Goal: Find specific page/section: Find specific page/section

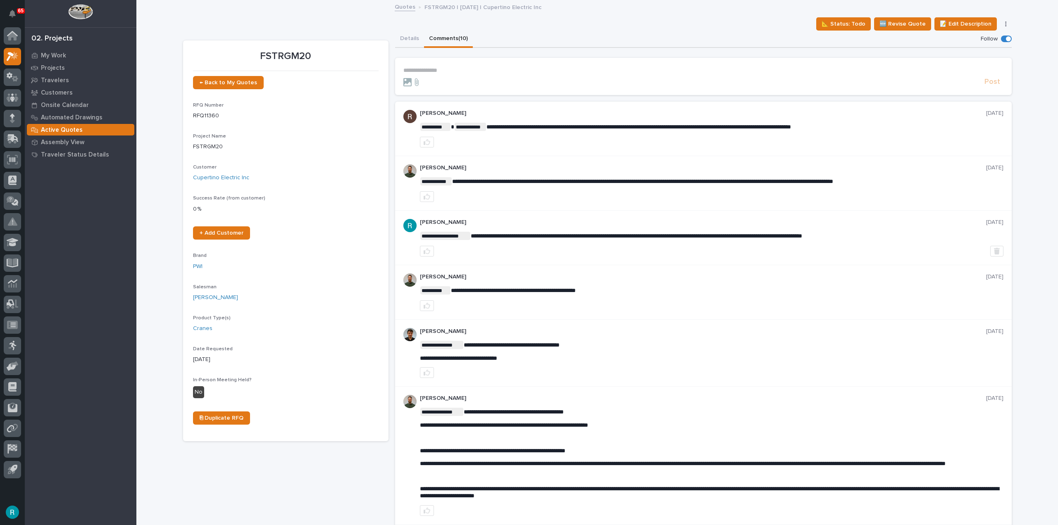
click at [77, 132] on p "Active Quotes" at bounding box center [62, 130] width 42 height 7
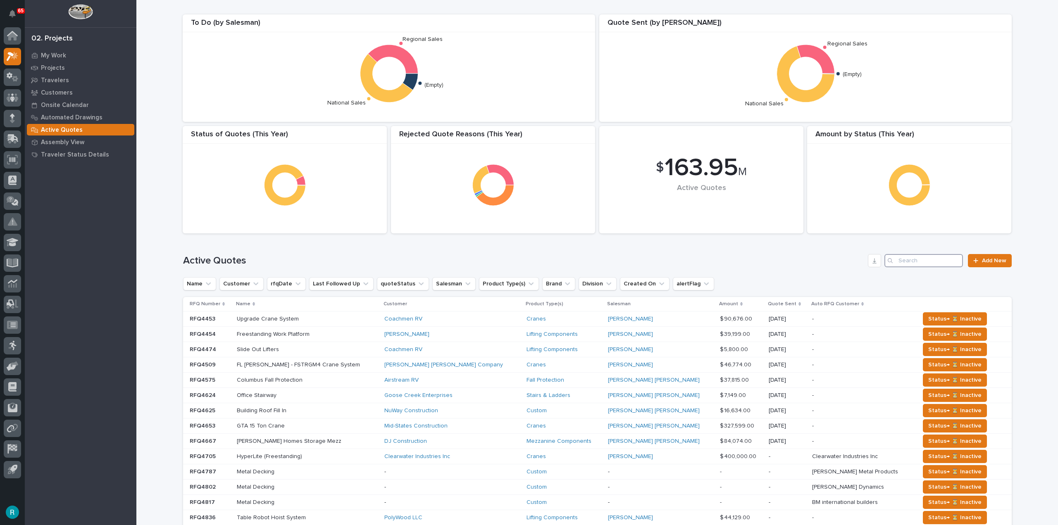
click at [920, 265] on input "Search" at bounding box center [924, 260] width 79 height 13
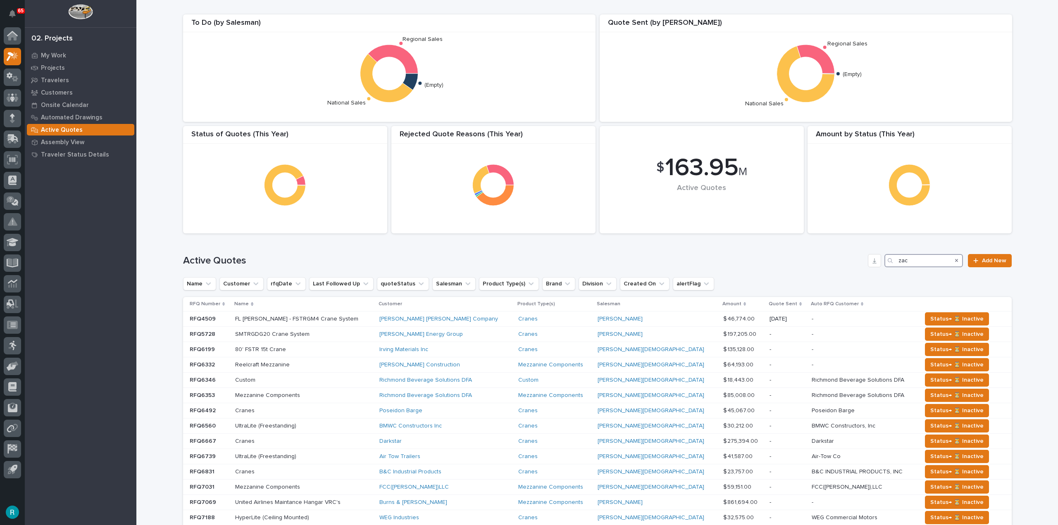
click at [909, 260] on input "zac" at bounding box center [924, 260] width 79 height 13
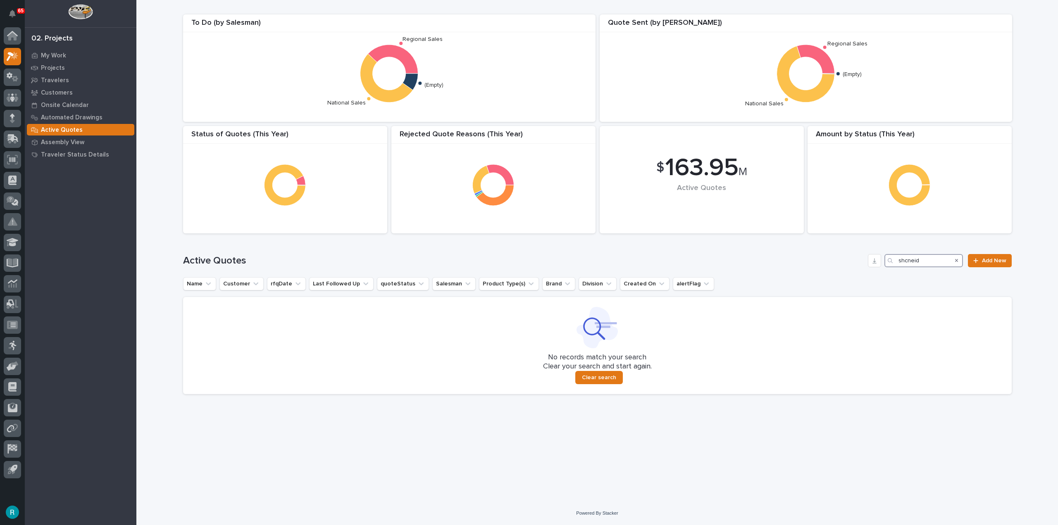
click at [907, 263] on input "shcneid" at bounding box center [924, 260] width 79 height 13
type input "[PERSON_NAME]"
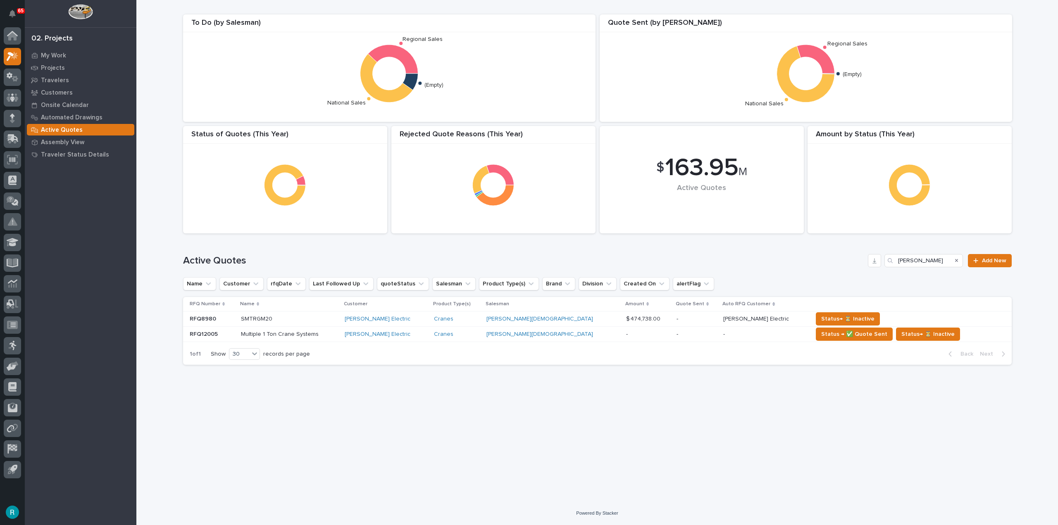
click at [338, 322] on p at bounding box center [289, 319] width 97 height 7
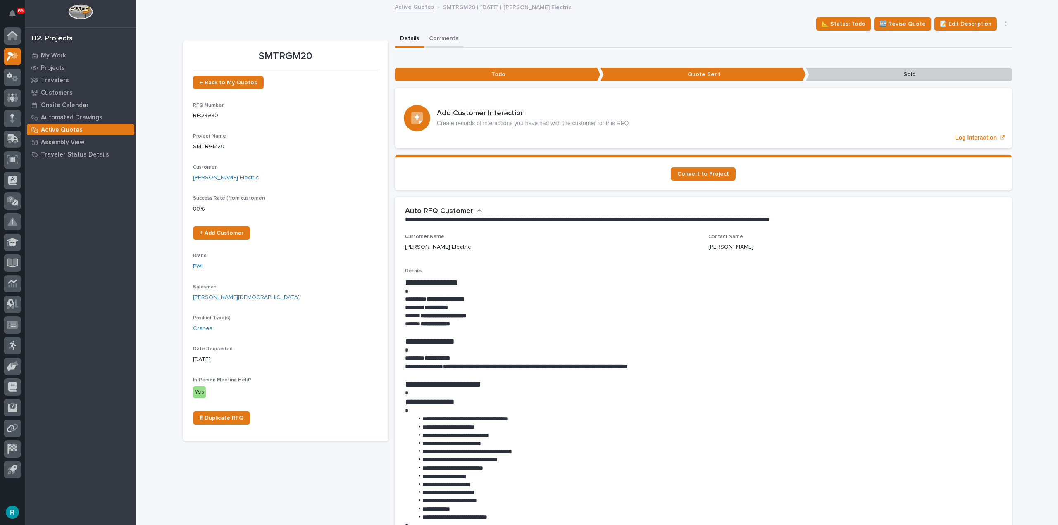
click at [453, 43] on button "Comments" at bounding box center [443, 39] width 39 height 17
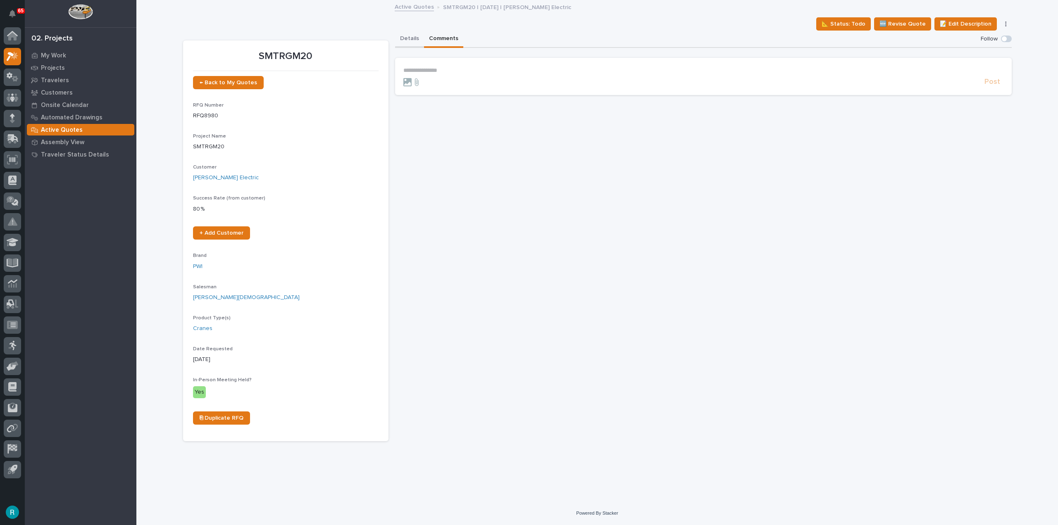
click at [416, 41] on button "Details" at bounding box center [409, 39] width 29 height 17
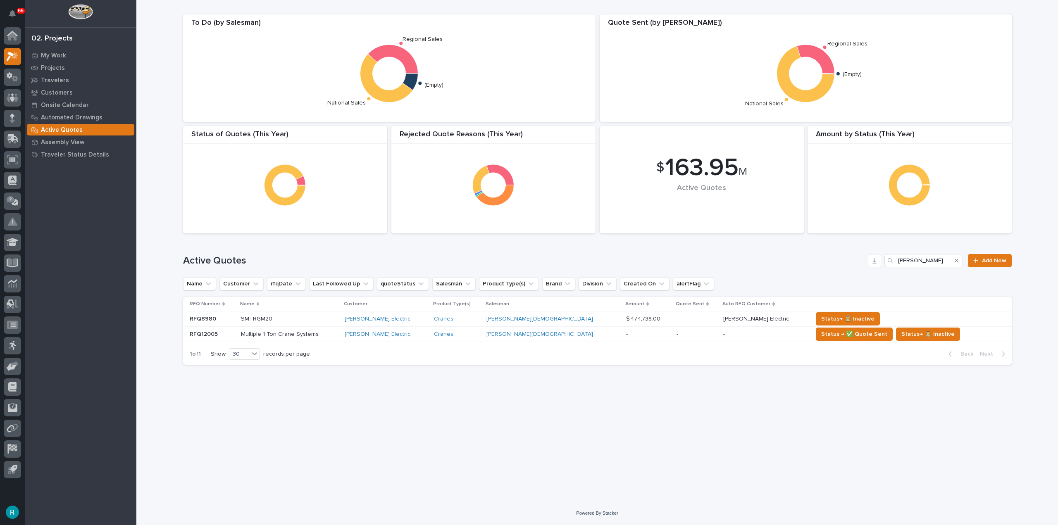
click at [220, 334] on p at bounding box center [212, 334] width 45 height 7
click at [932, 260] on input "[PERSON_NAME]" at bounding box center [924, 260] width 79 height 13
type input "s"
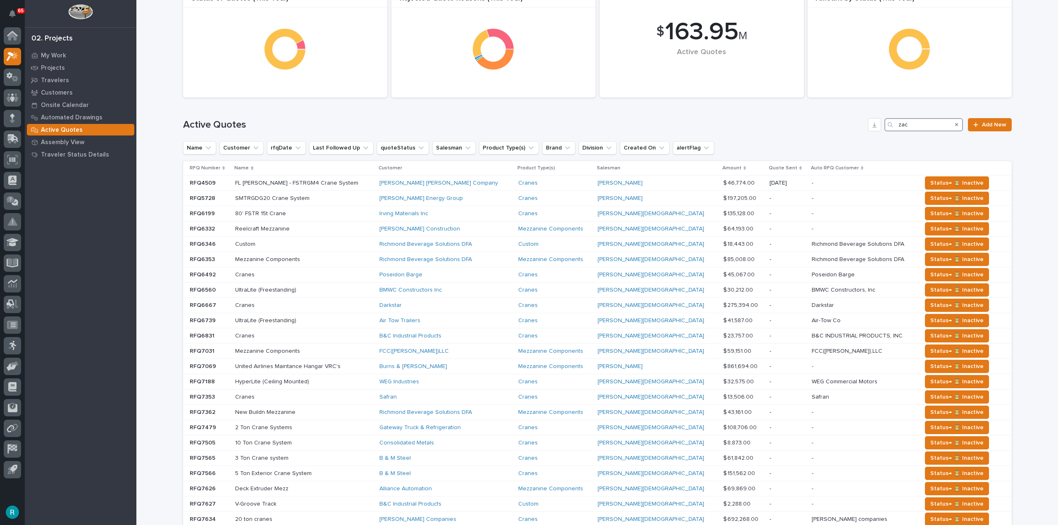
scroll to position [124, 0]
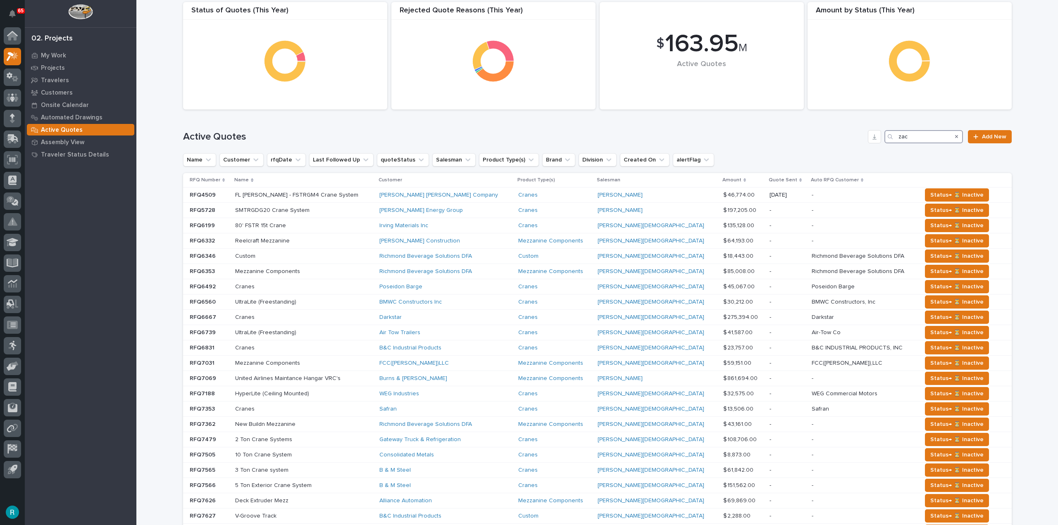
type input "zac"
click at [211, 182] on p "RFQ Number" at bounding box center [205, 180] width 31 height 9
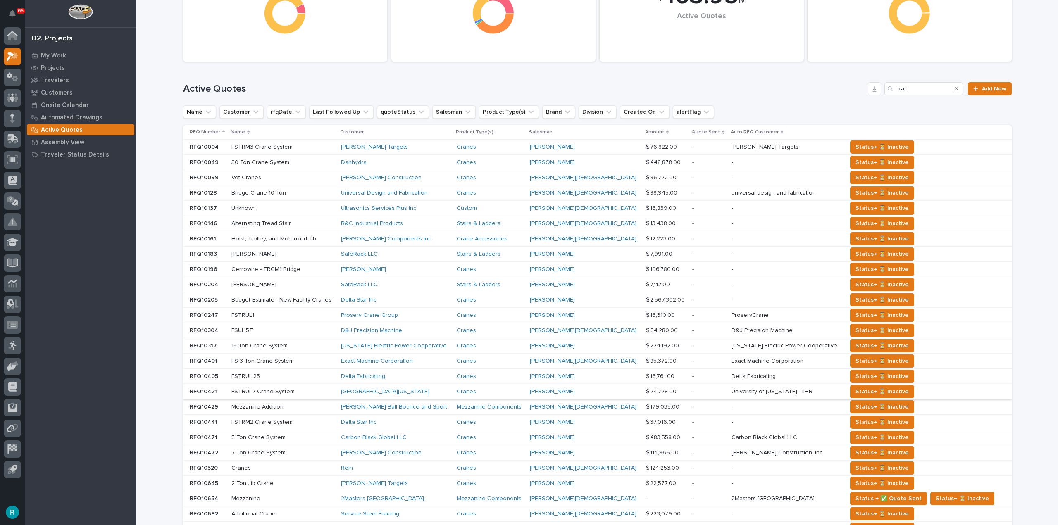
scroll to position [339, 0]
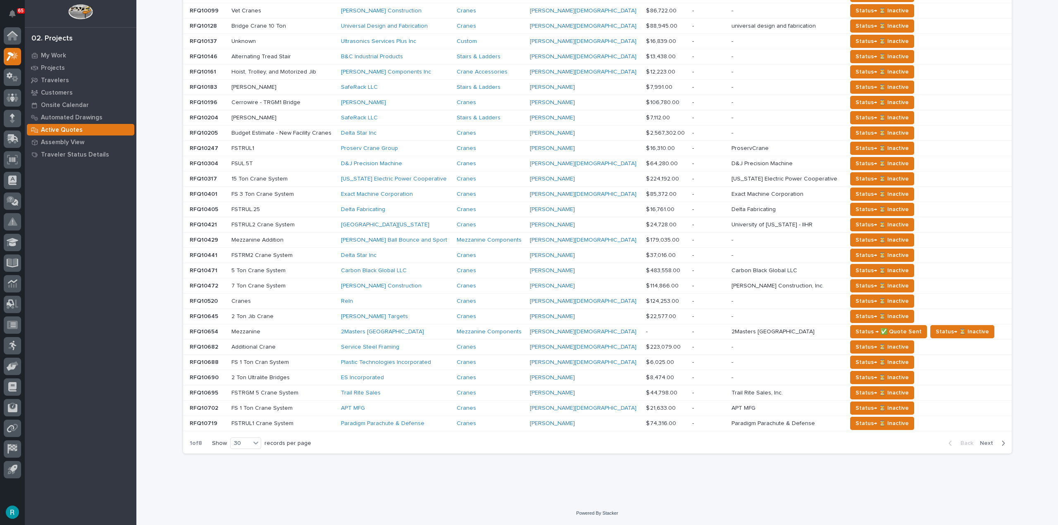
click at [985, 446] on span "Next" at bounding box center [989, 443] width 18 height 7
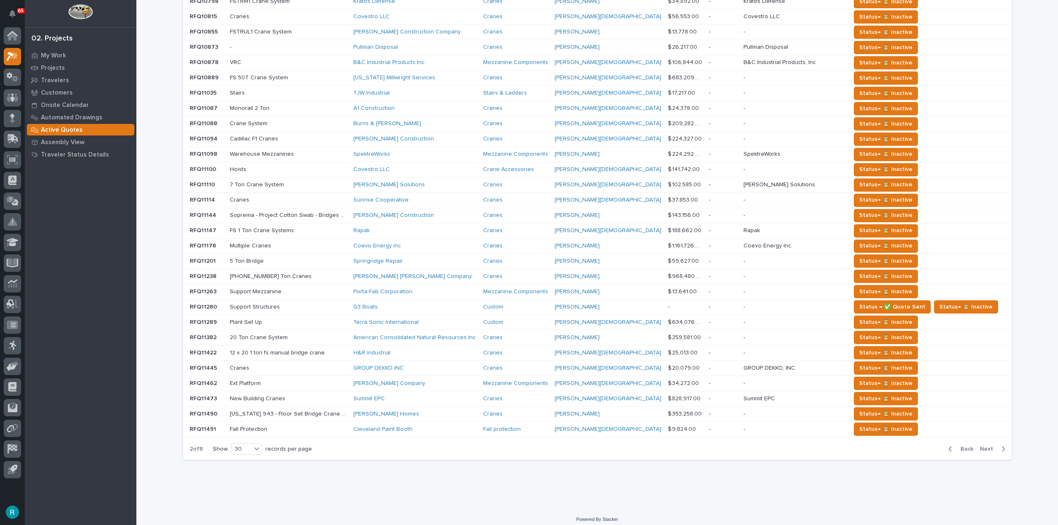
click at [961, 446] on span "Back" at bounding box center [965, 449] width 18 height 7
click at [981, 439] on div "Back Next" at bounding box center [977, 449] width 70 height 21
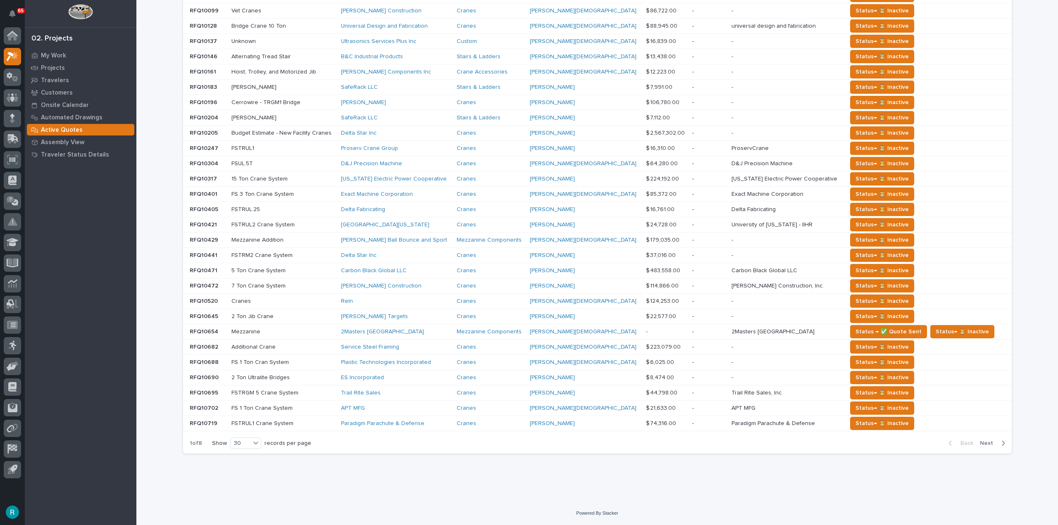
click at [987, 445] on span "Next" at bounding box center [989, 443] width 18 height 7
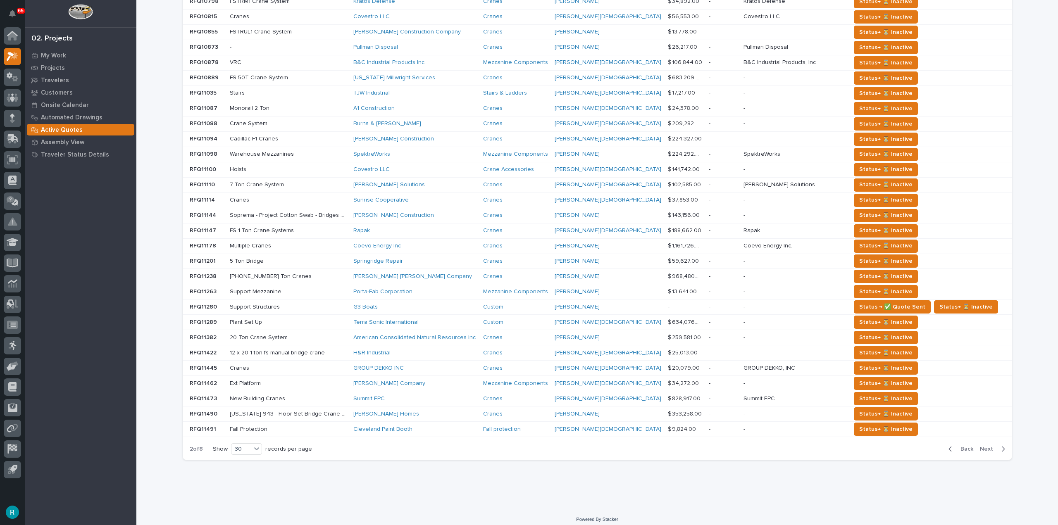
click at [987, 446] on span "Next" at bounding box center [989, 449] width 18 height 7
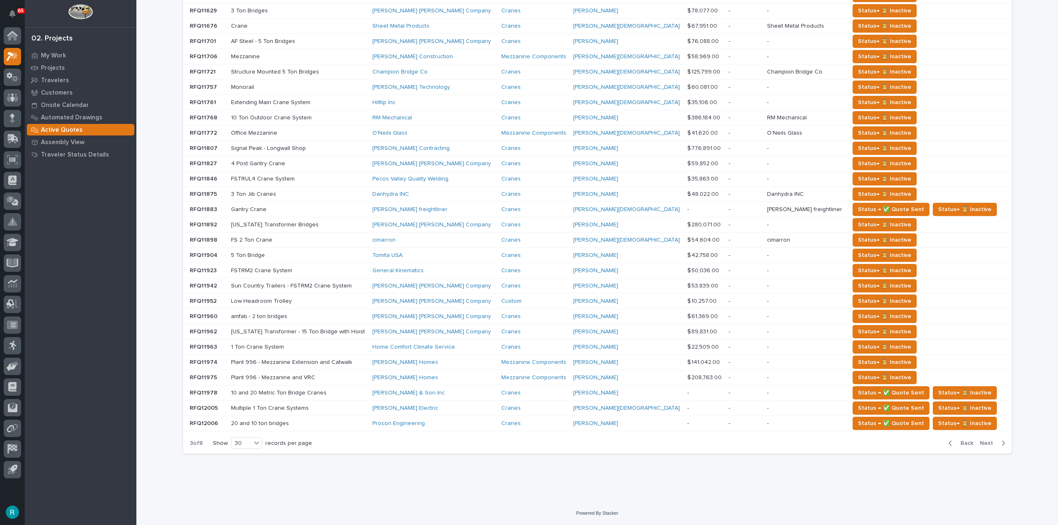
click at [998, 446] on div "button" at bounding box center [1001, 443] width 7 height 7
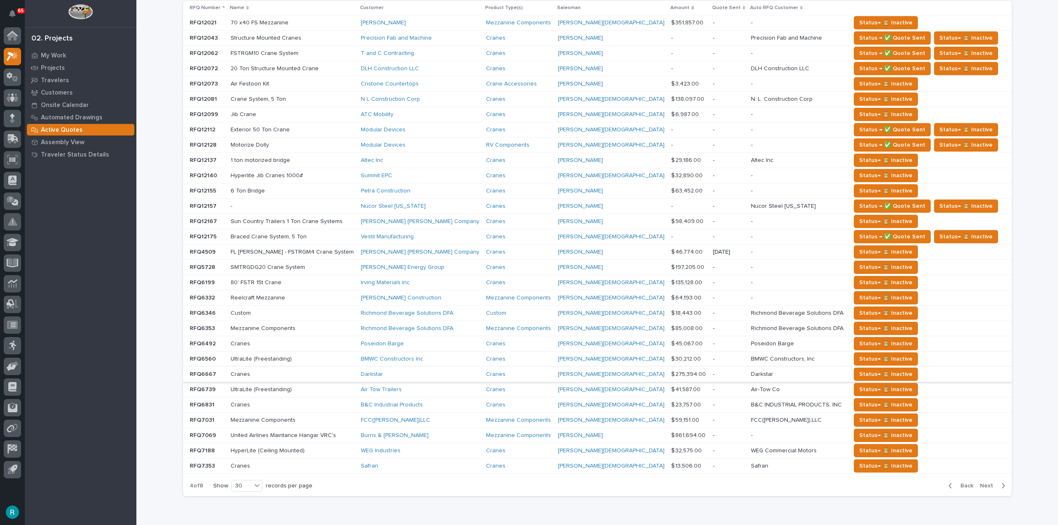
scroll to position [339, 0]
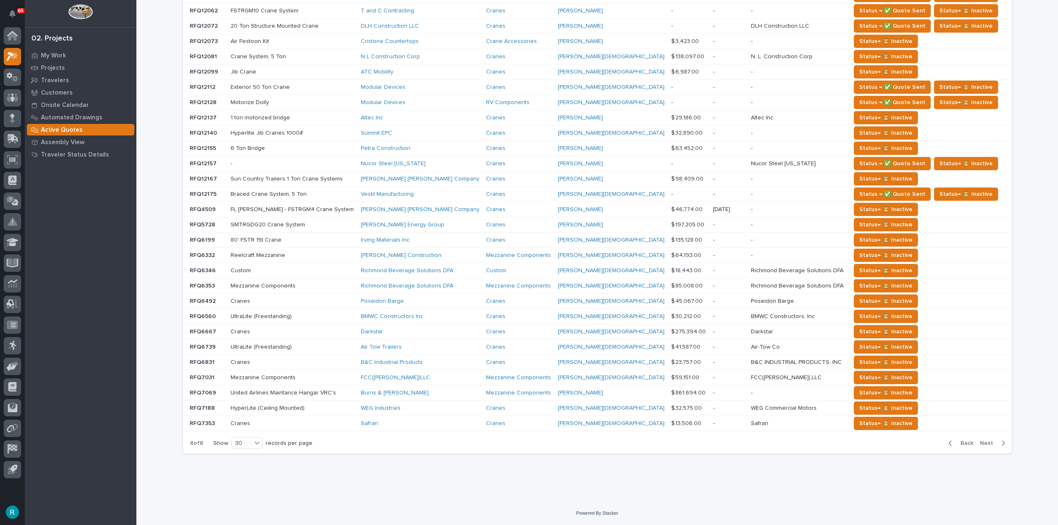
click at [962, 441] on span "Back" at bounding box center [965, 443] width 18 height 7
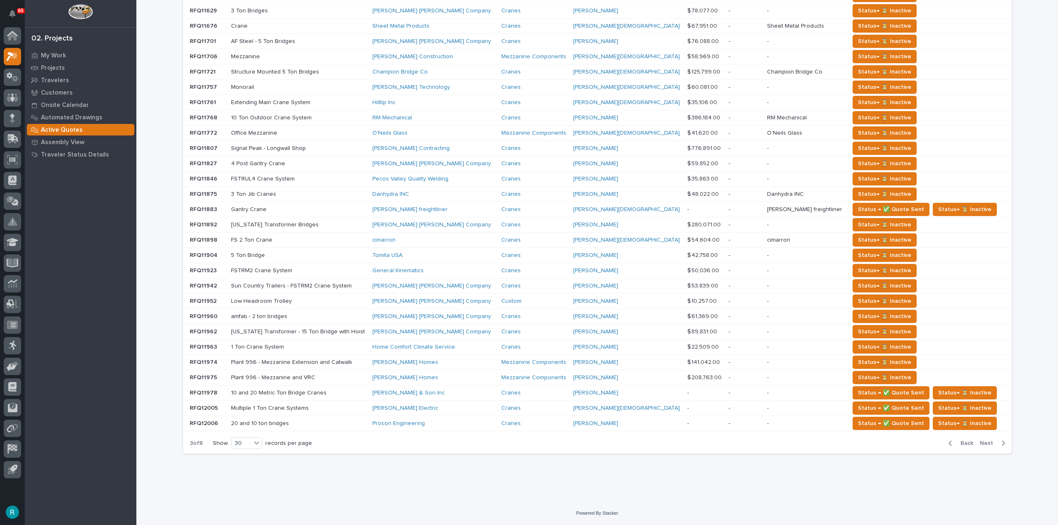
click at [319, 409] on p at bounding box center [298, 408] width 135 height 7
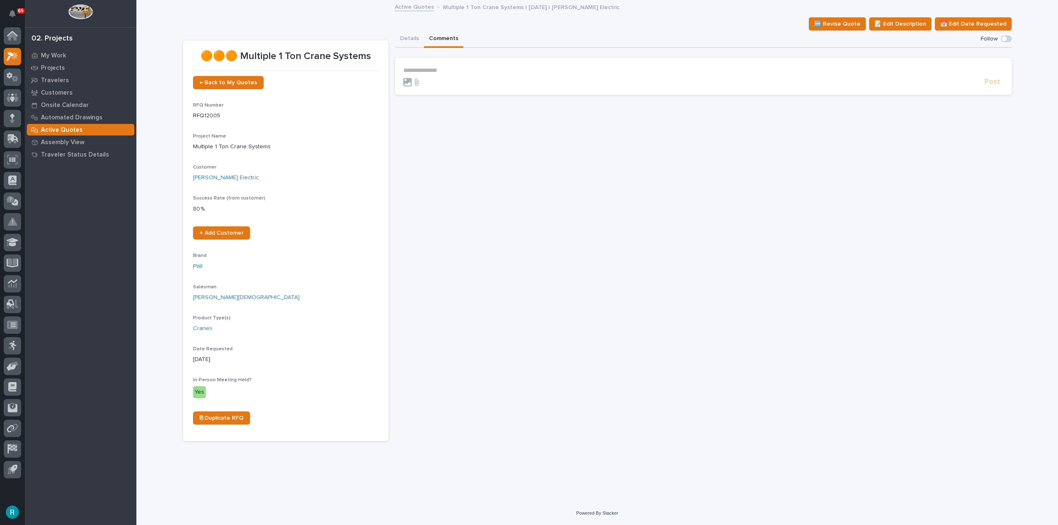
click at [433, 44] on button "Comments" at bounding box center [443, 39] width 39 height 17
click at [410, 40] on button "Details" at bounding box center [409, 39] width 29 height 17
